Goal: Navigation & Orientation: Find specific page/section

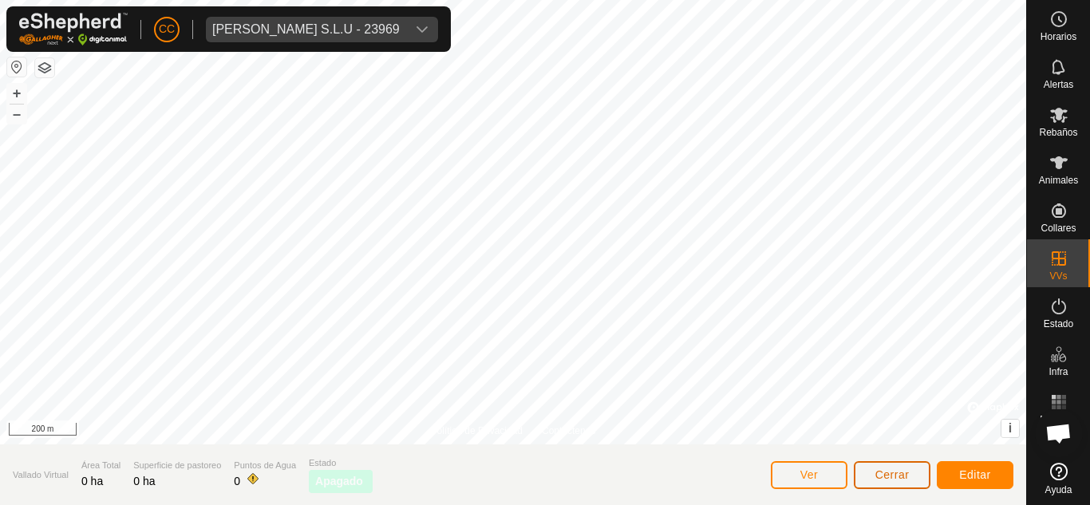
click at [903, 475] on span "Cerrar" at bounding box center [892, 474] width 34 height 13
